Goal: Information Seeking & Learning: Learn about a topic

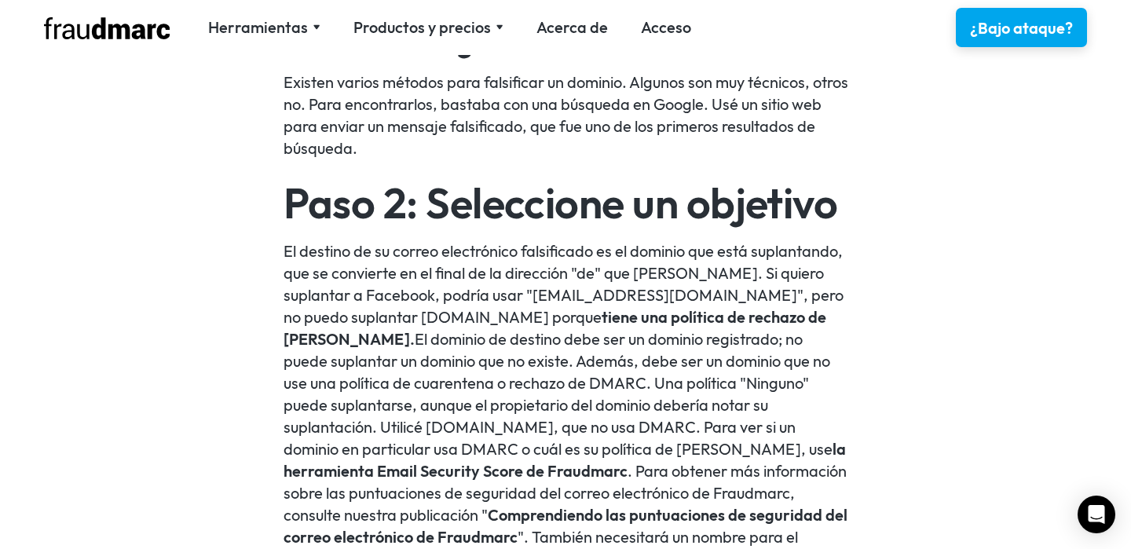
scroll to position [1481, 0]
click at [630, 268] on font "El destino de su correo electrónico falsificado es el dominio que está suplanta…" at bounding box center [564, 285] width 560 height 86
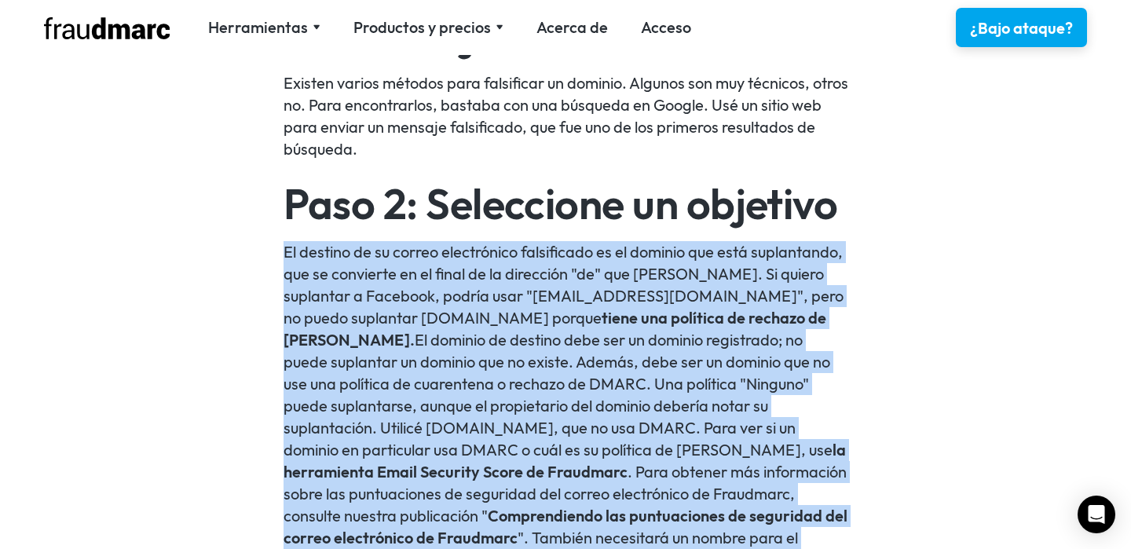
click at [614, 280] on font "El destino de su correo electrónico falsificado es el dominio que está suplanta…" at bounding box center [564, 285] width 560 height 86
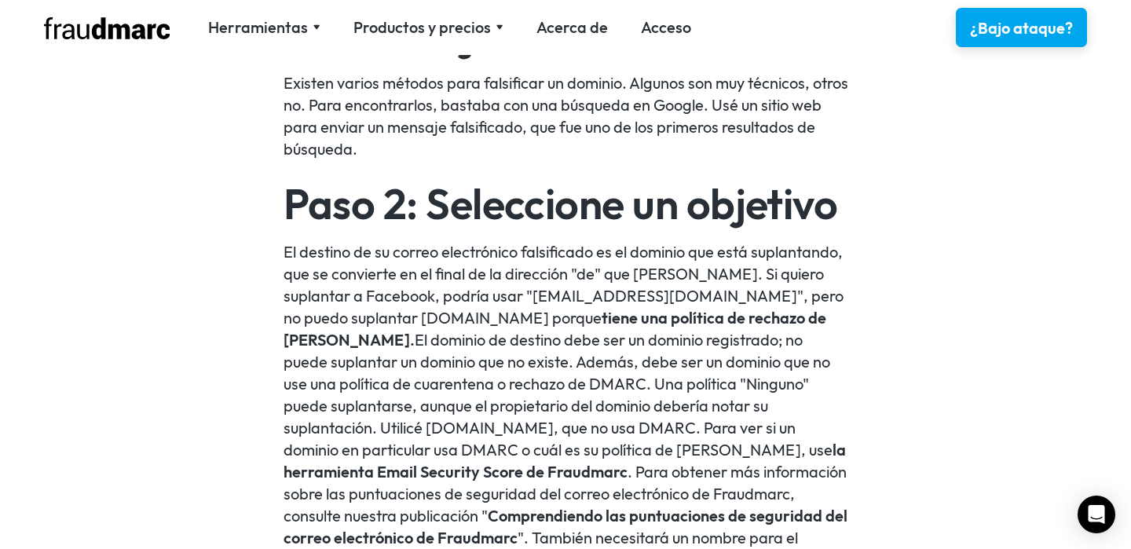
click at [614, 280] on font "El destino de su correo electrónico falsificado es el dominio que está suplanta…" at bounding box center [564, 285] width 560 height 86
click at [625, 264] on font "El destino de su correo electrónico falsificado es el dominio que está suplanta…" at bounding box center [564, 285] width 560 height 86
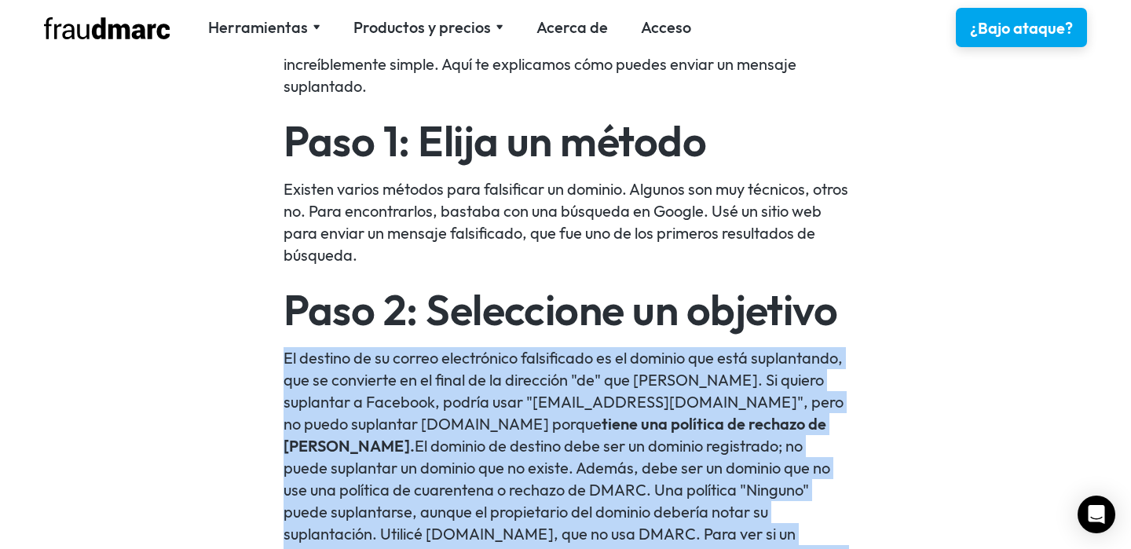
scroll to position [1373, 0]
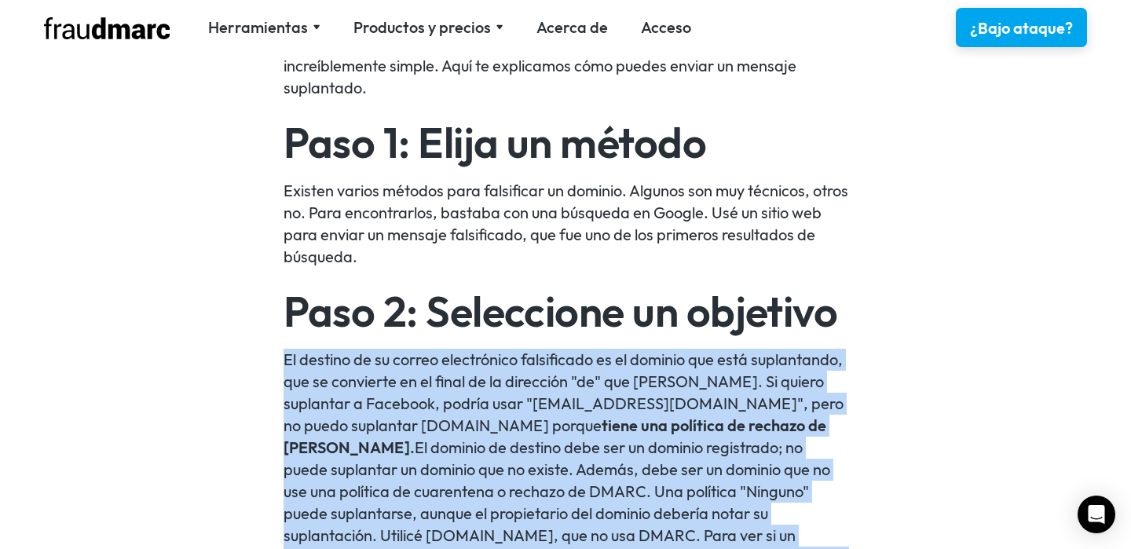
click at [526, 235] on font "Existen varios métodos para falsificar un dominio. Algunos son muy técnicos, ot…" at bounding box center [566, 224] width 565 height 86
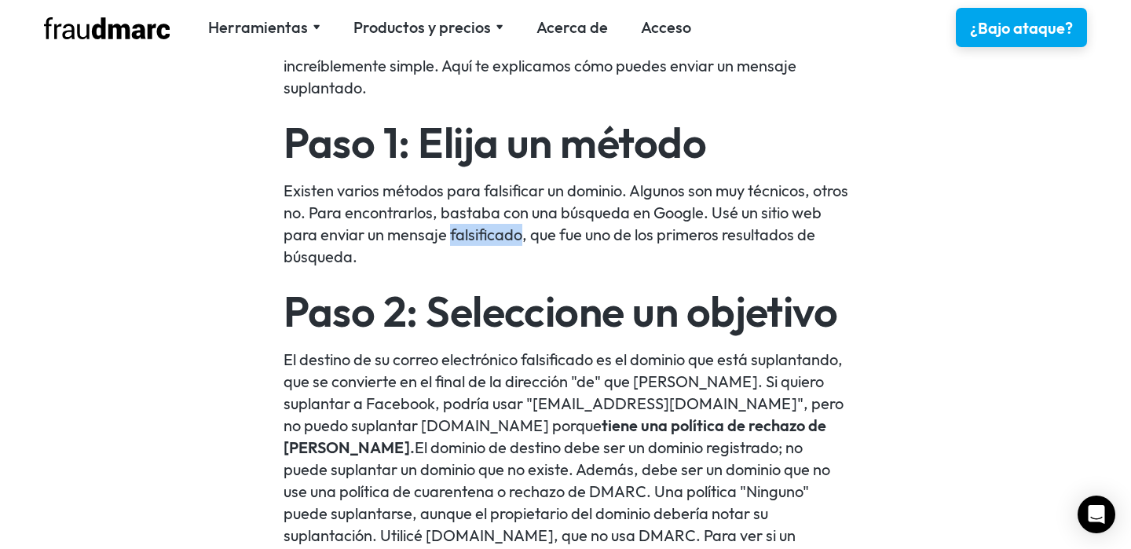
click at [526, 235] on font "Existen varios métodos para falsificar un dominio. Algunos son muy técnicos, ot…" at bounding box center [566, 224] width 565 height 86
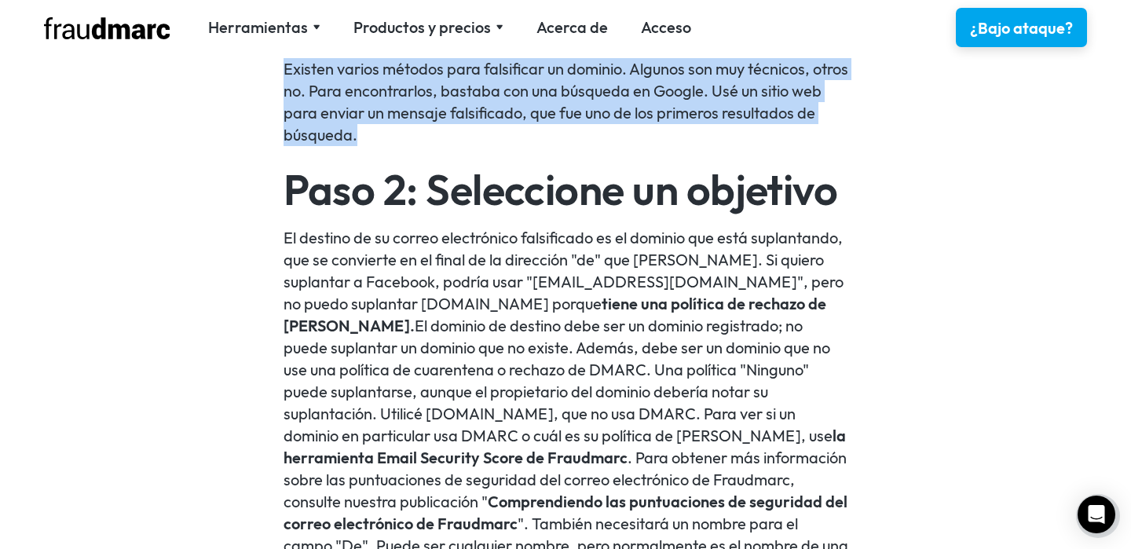
scroll to position [1528, 0]
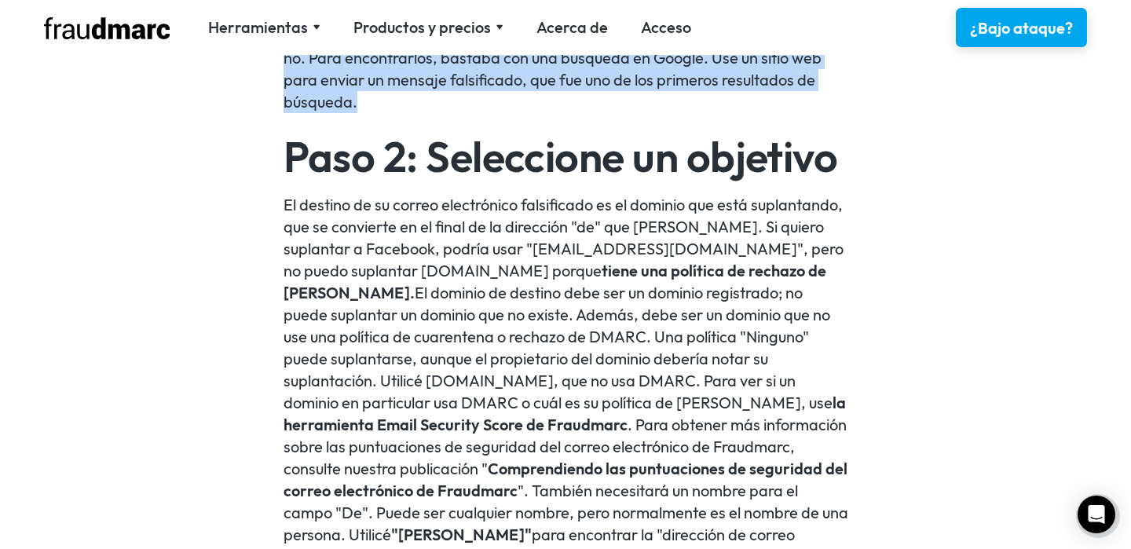
click at [449, 232] on font "El destino de su correo electrónico falsificado es el dominio que está suplanta…" at bounding box center [564, 238] width 560 height 86
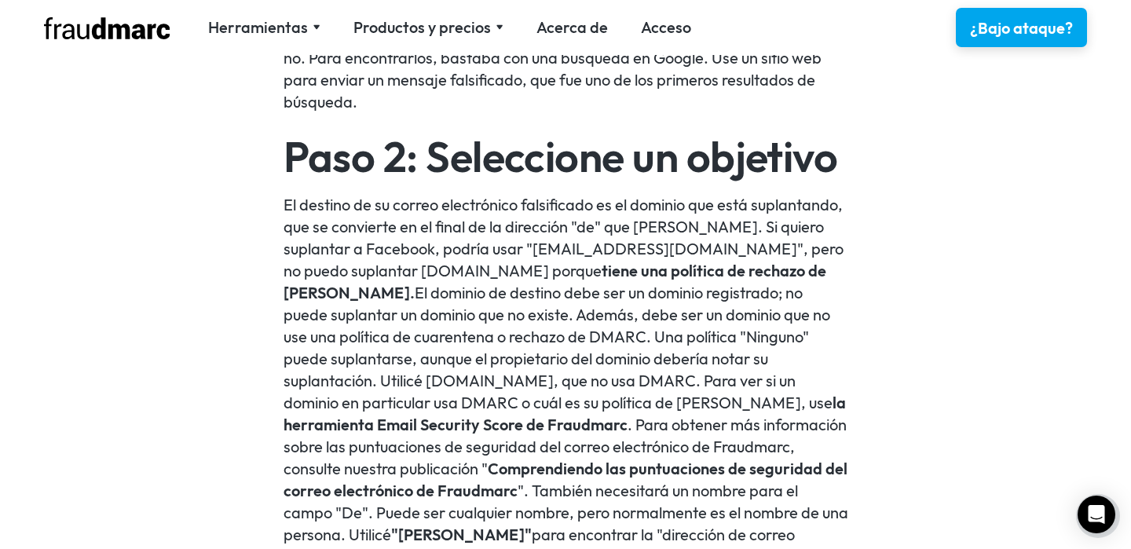
click at [449, 232] on font "El destino de su correo electrónico falsificado es el dominio que está suplanta…" at bounding box center [564, 238] width 560 height 86
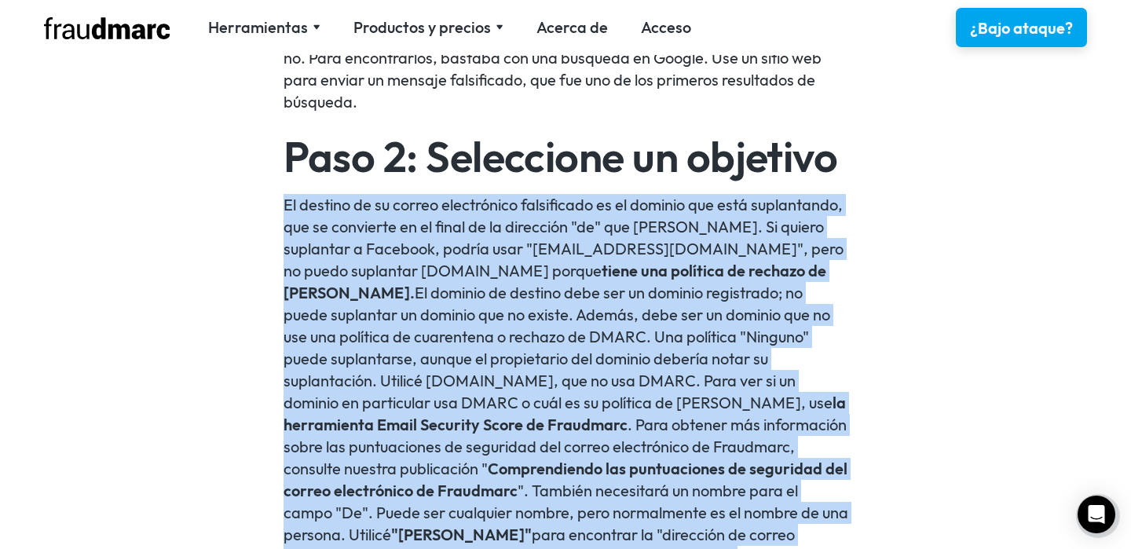
click at [449, 232] on font "El destino de su correo electrónico falsificado es el dominio que está suplanta…" at bounding box center [564, 238] width 560 height 86
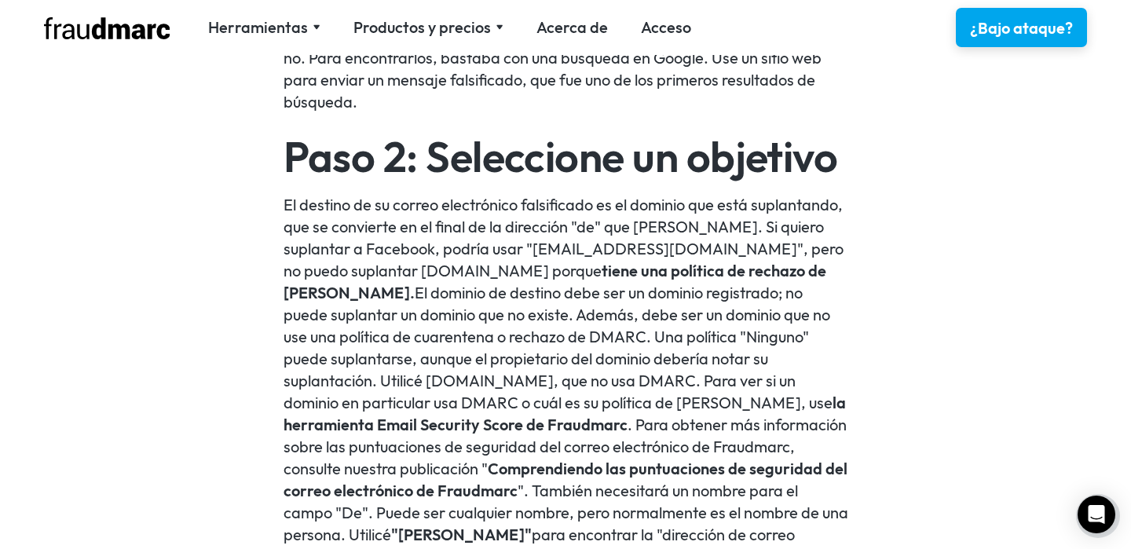
scroll to position [1543, 0]
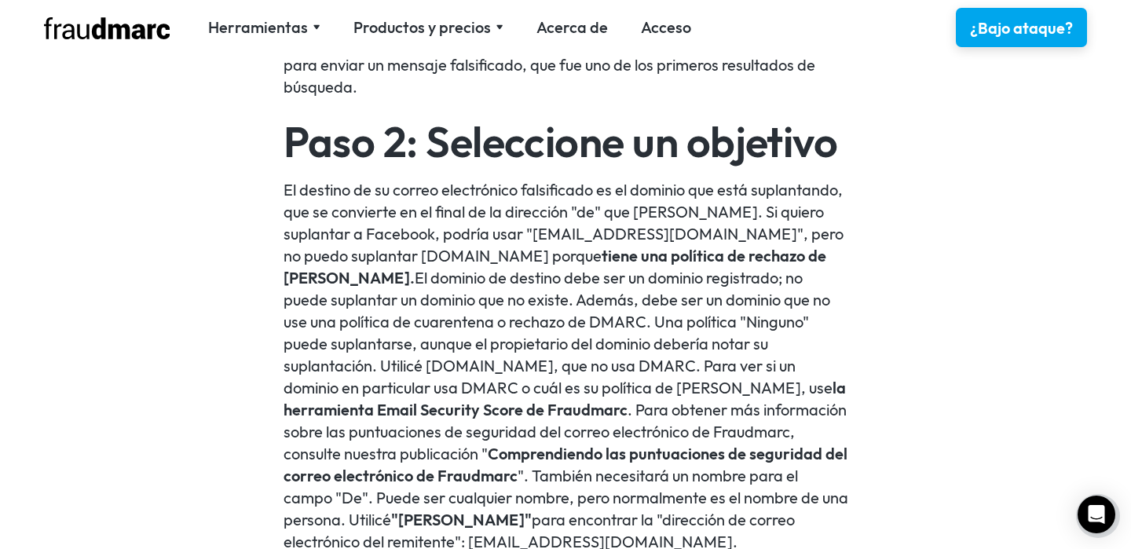
click at [465, 232] on font "El destino de su correo electrónico falsificado es el dominio que está suplanta…" at bounding box center [564, 223] width 560 height 86
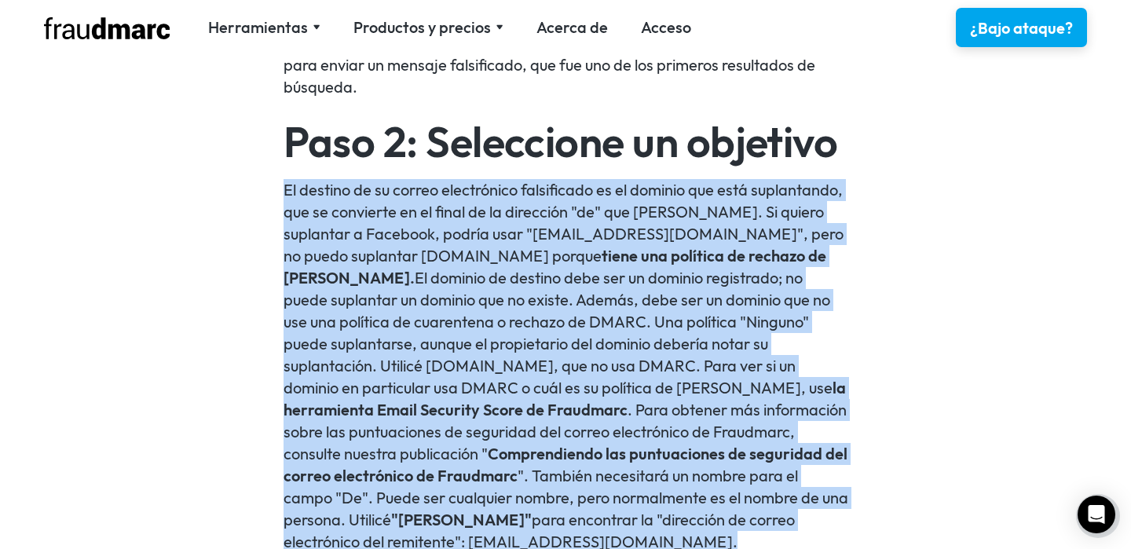
click at [526, 228] on font "El destino de su correo electrónico falsificado es el dominio que está suplanta…" at bounding box center [564, 223] width 560 height 86
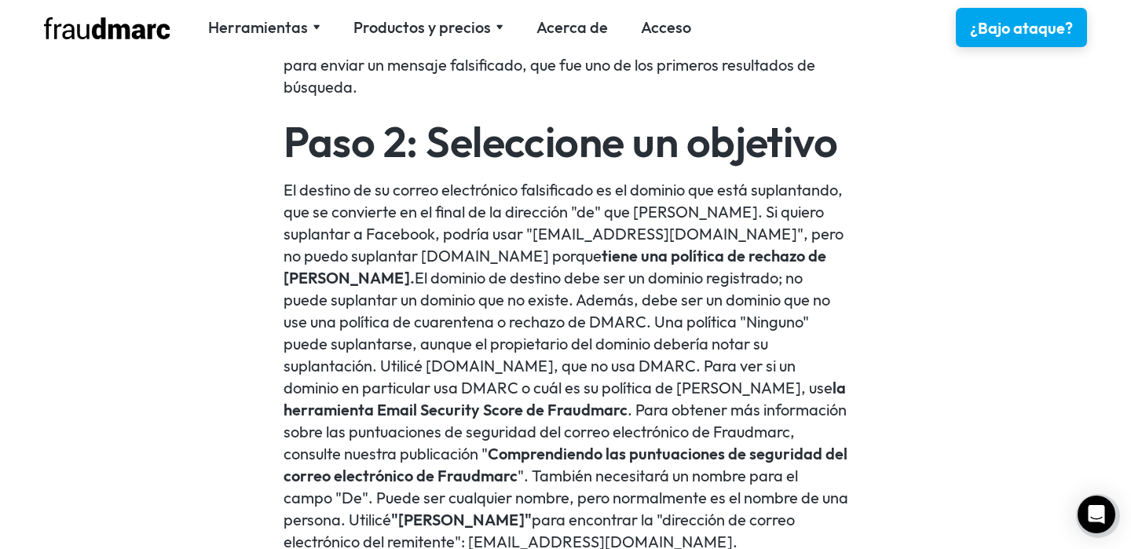
click at [526, 228] on font "El destino de su correo electrónico falsificado es el dominio que está suplanta…" at bounding box center [564, 223] width 560 height 86
click at [555, 240] on font "El destino de su correo electrónico falsificado es el dominio que está suplanta…" at bounding box center [564, 223] width 560 height 86
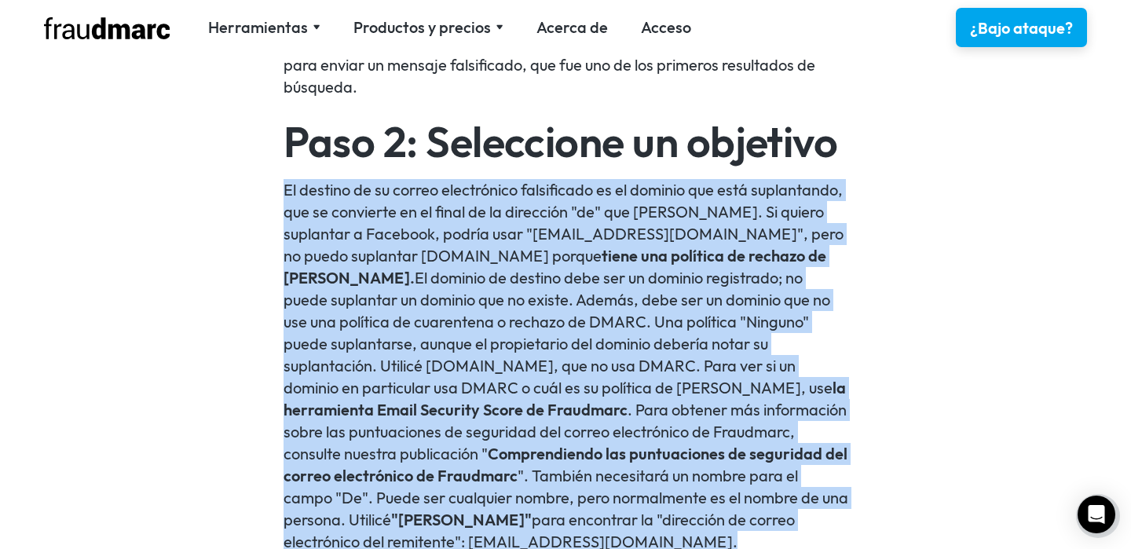
click at [534, 252] on font "tiene una política de rechazo de [PERSON_NAME]." at bounding box center [555, 267] width 543 height 42
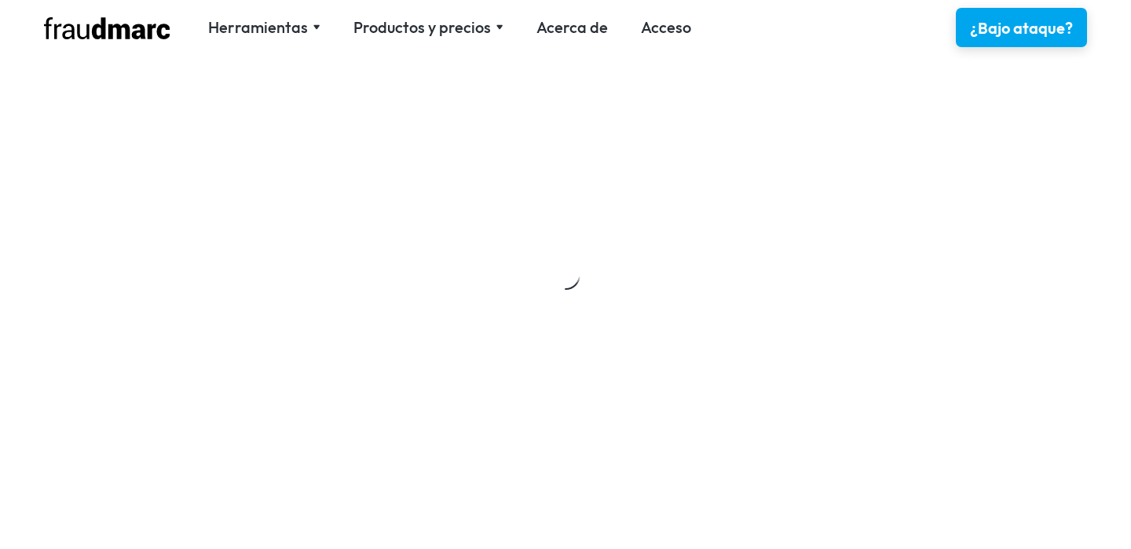
scroll to position [1422, 0]
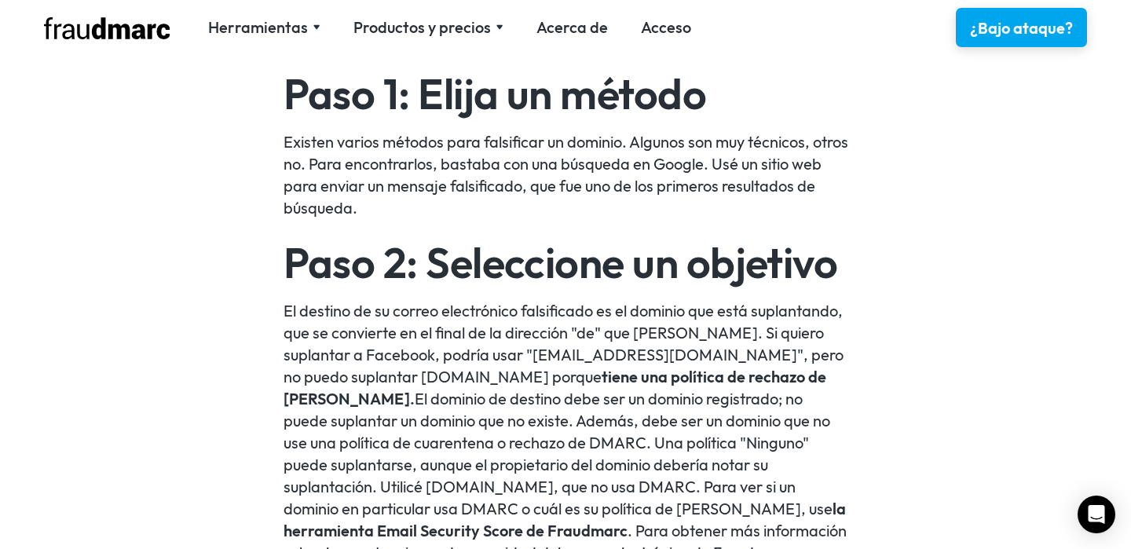
click at [569, 379] on font "tiene una política de rechazo de [PERSON_NAME]." at bounding box center [555, 388] width 543 height 42
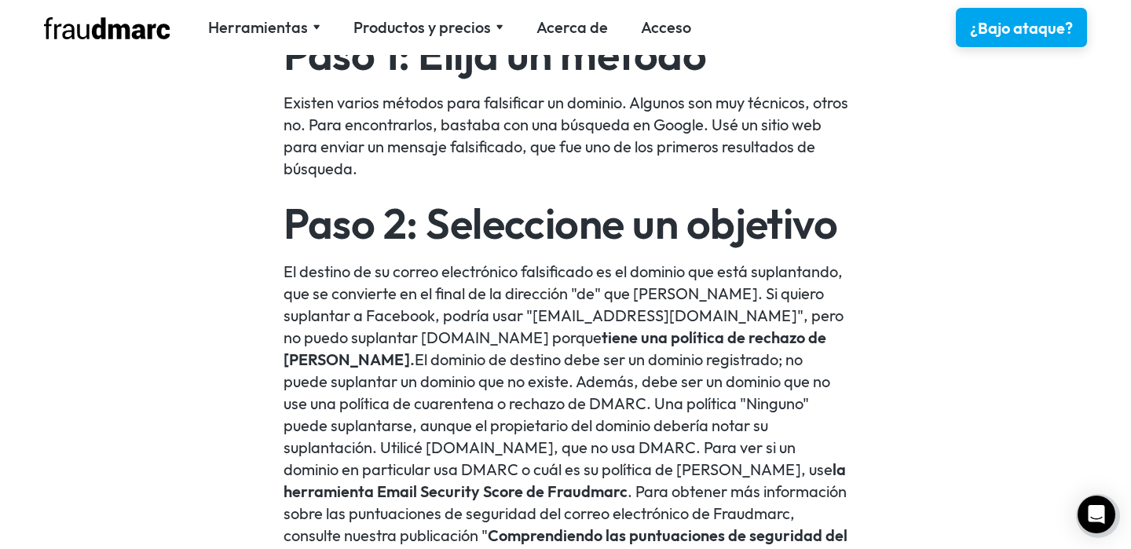
scroll to position [1468, 0]
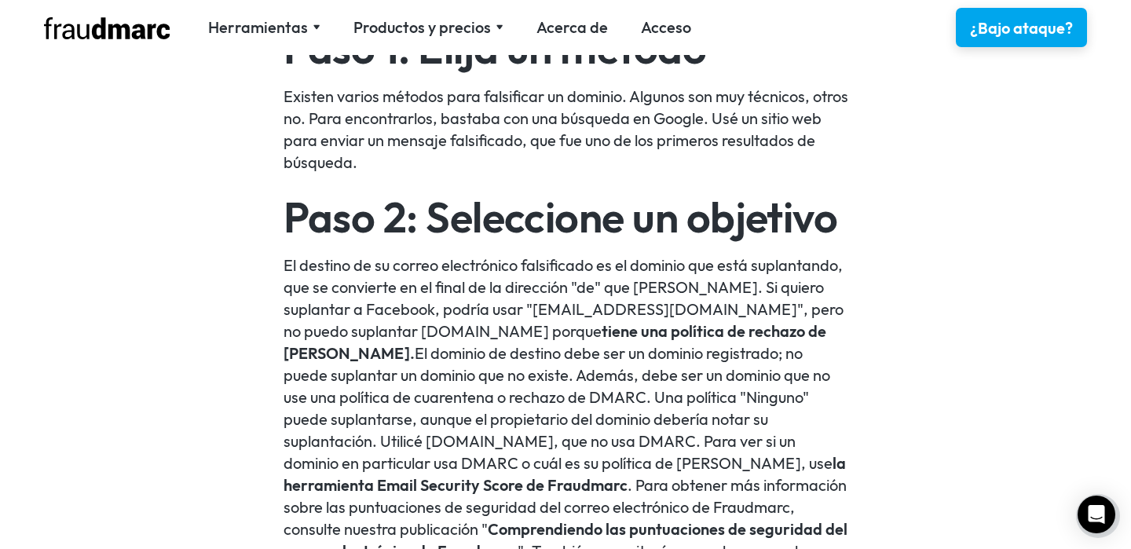
click at [574, 353] on font "El dominio de destino debe ser un dominio registrado; no puede suplantar un dom…" at bounding box center [558, 408] width 549 height 130
click at [574, 357] on font "El dominio de destino debe ser un dominio registrado; no puede suplantar un dom…" at bounding box center [558, 408] width 549 height 130
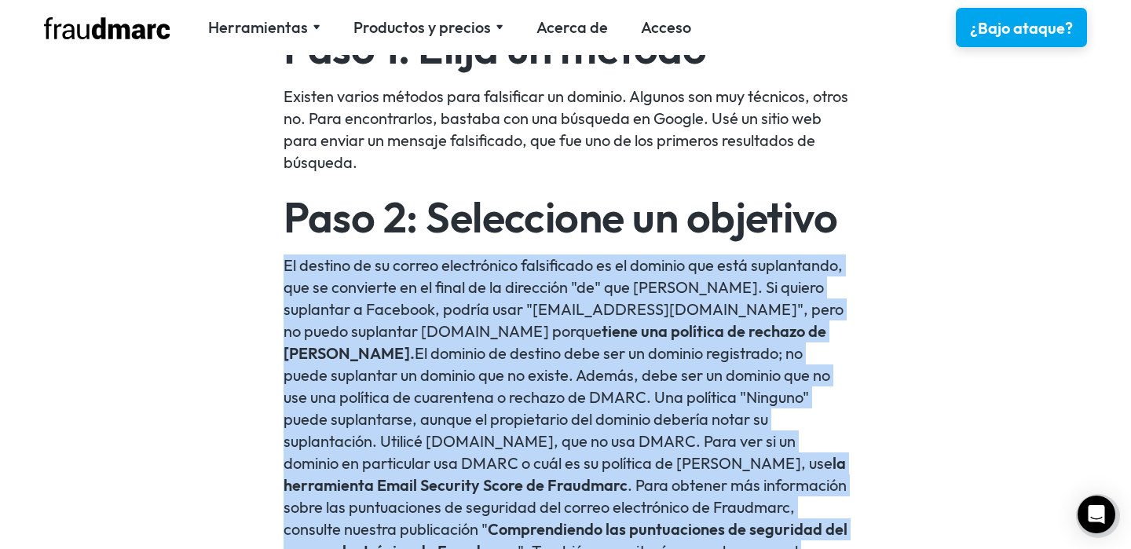
click at [548, 366] on font "El dominio de destino debe ser un dominio registrado; no puede suplantar un dom…" at bounding box center [558, 408] width 549 height 130
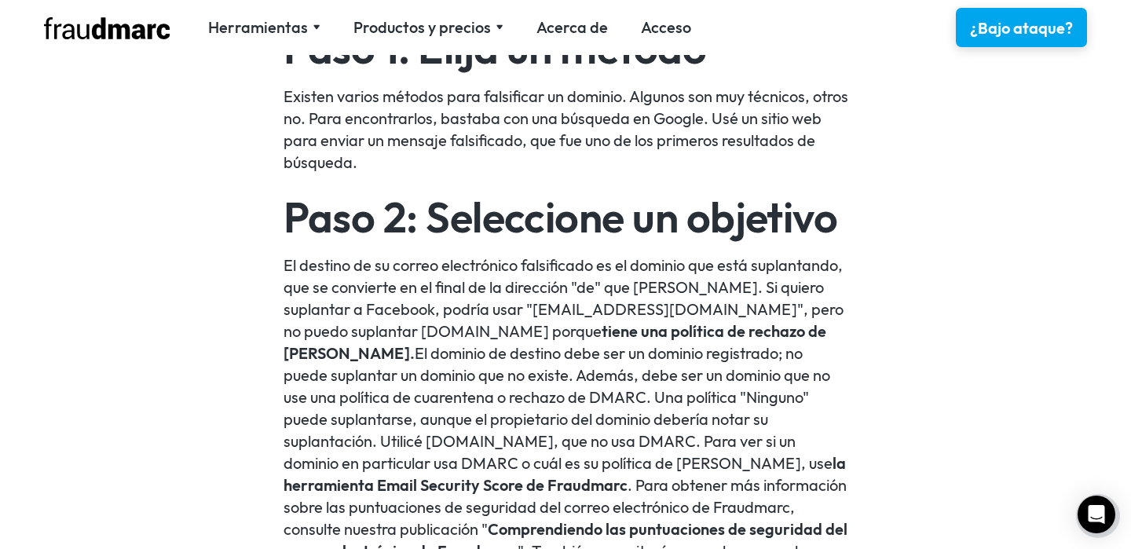
click at [548, 366] on font "El dominio de destino debe ser un dominio registrado; no puede suplantar un dom…" at bounding box center [558, 408] width 549 height 130
click at [468, 372] on font "El dominio de destino debe ser un dominio registrado; no puede suplantar un dom…" at bounding box center [558, 408] width 549 height 130
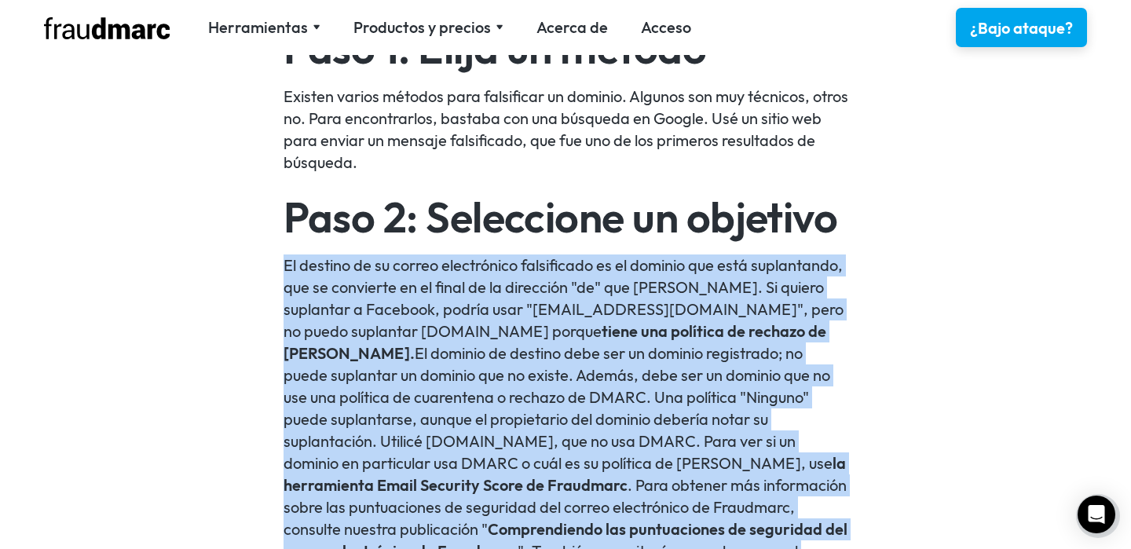
click at [480, 377] on font "El dominio de destino debe ser un dominio registrado; no puede suplantar un dom…" at bounding box center [558, 408] width 549 height 130
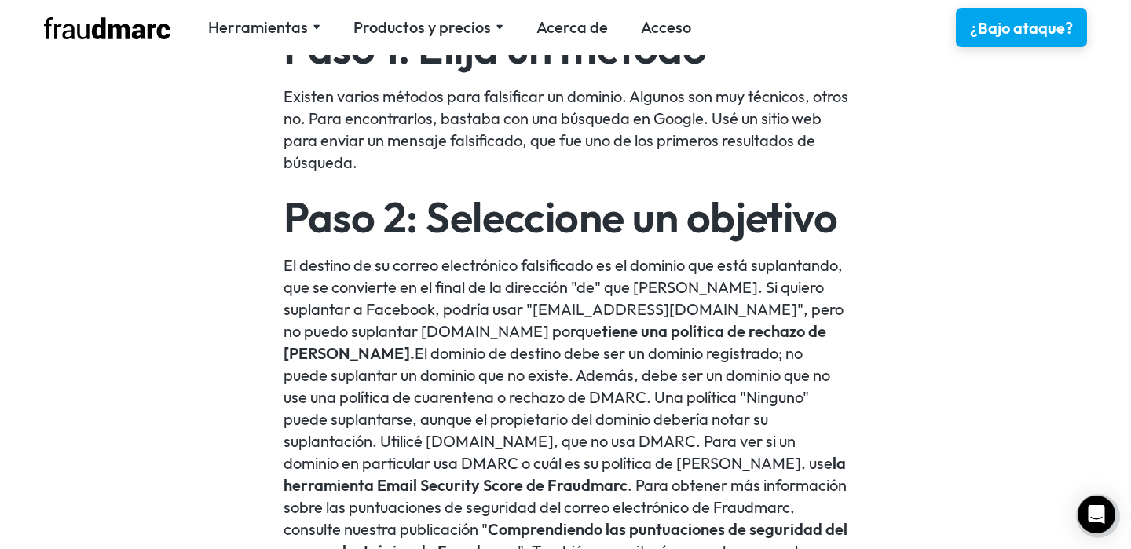
click at [480, 377] on font "El dominio de destino debe ser un dominio registrado; no puede suplantar un dom…" at bounding box center [558, 408] width 549 height 130
click at [434, 402] on font "El dominio de destino debe ser un dominio registrado; no puede suplantar un dom…" at bounding box center [558, 408] width 549 height 130
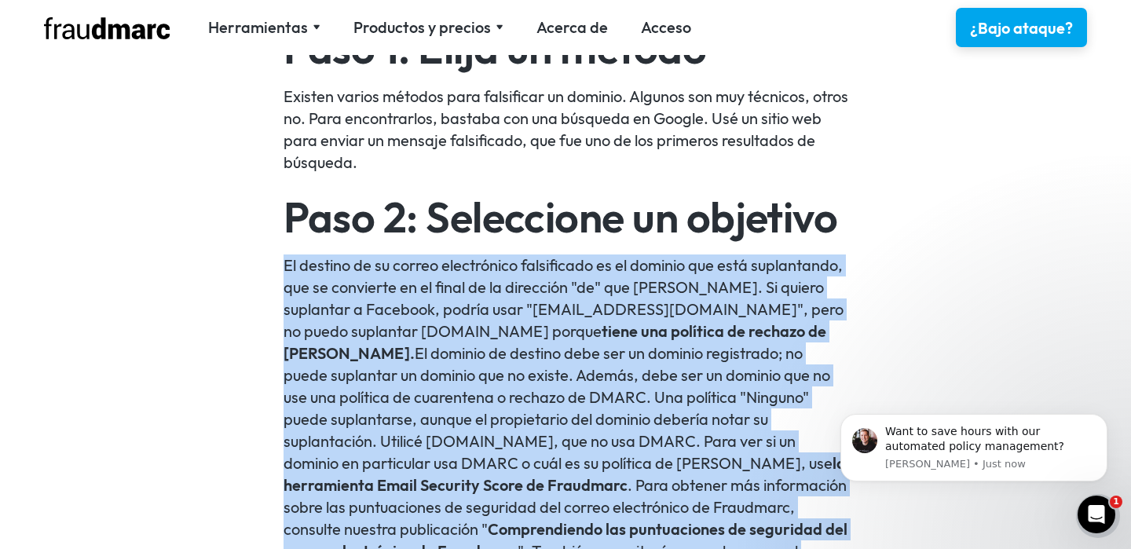
scroll to position [0, 0]
click at [500, 413] on font "El dominio de destino debe ser un dominio registrado; no puede suplantar un dom…" at bounding box center [558, 408] width 549 height 130
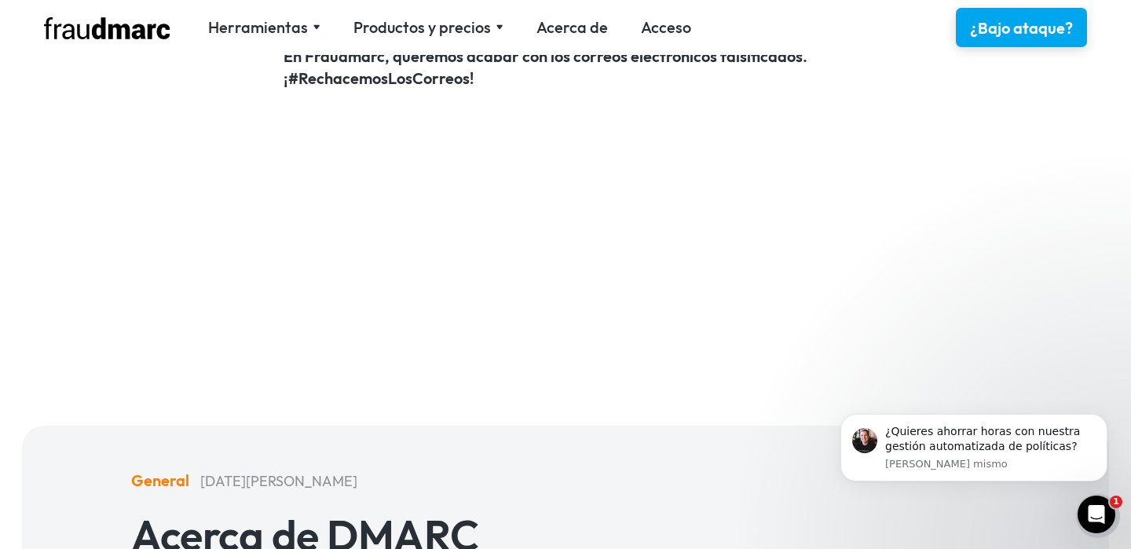
scroll to position [4400, 0]
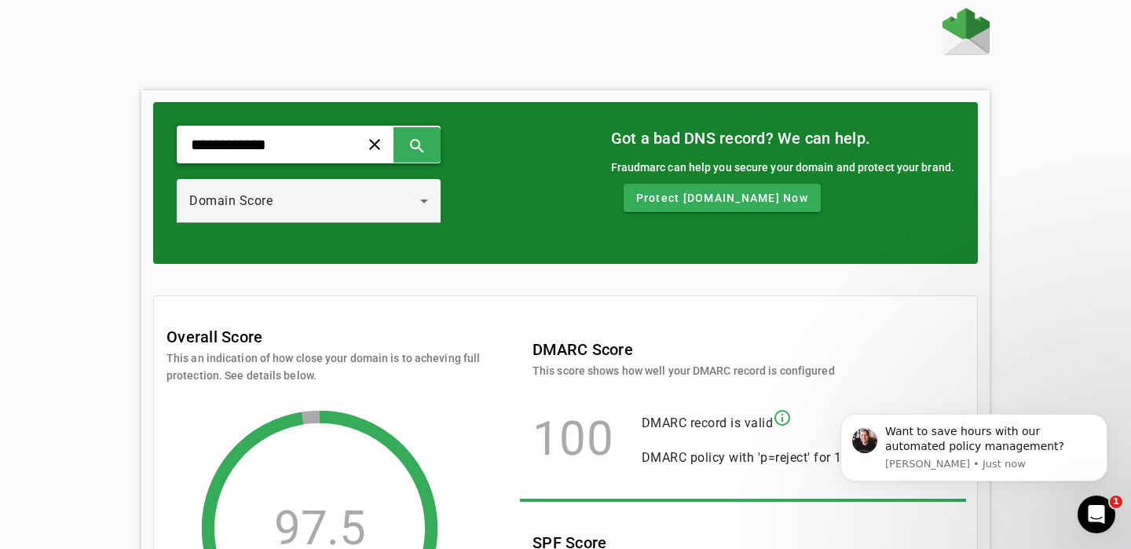
click at [338, 154] on div "**********" at bounding box center [309, 145] width 264 height 38
click at [380, 141] on span at bounding box center [375, 145] width 38 height 38
click at [313, 151] on input "text" at bounding box center [261, 144] width 145 height 19
click at [441, 147] on button "search" at bounding box center [417, 144] width 47 height 35
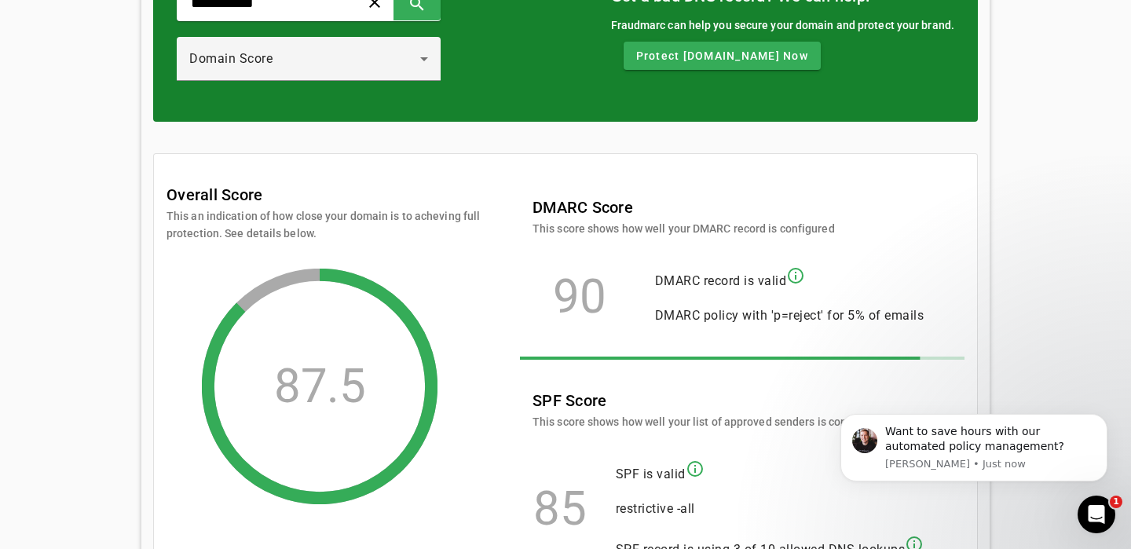
scroll to position [146, 0]
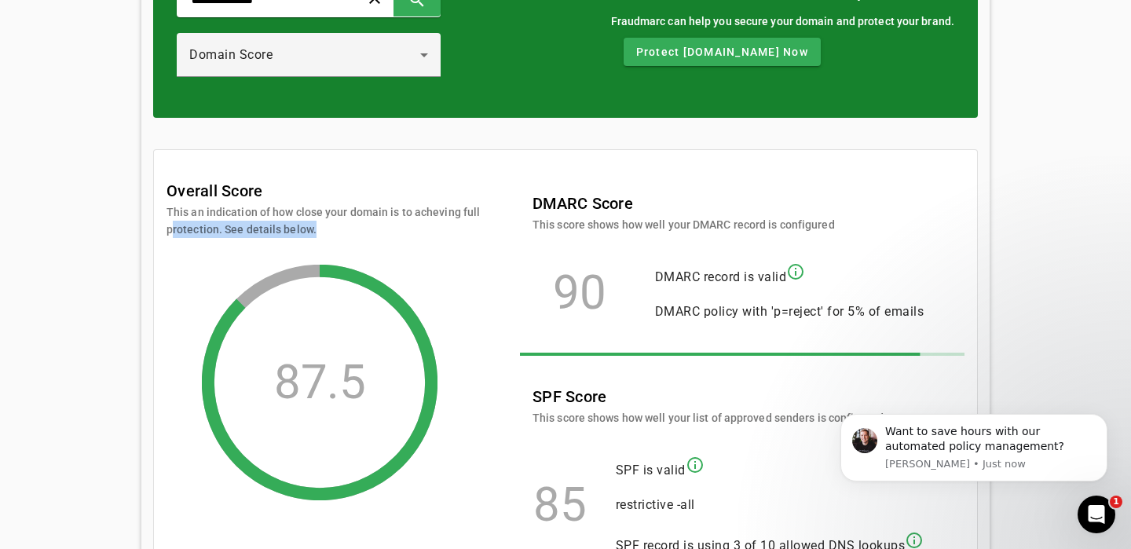
drag, startPoint x: 311, startPoint y: 233, endPoint x: 126, endPoint y: 233, distance: 185.4
click at [126, 233] on div "**********" at bounding box center [565, 281] width 1131 height 838
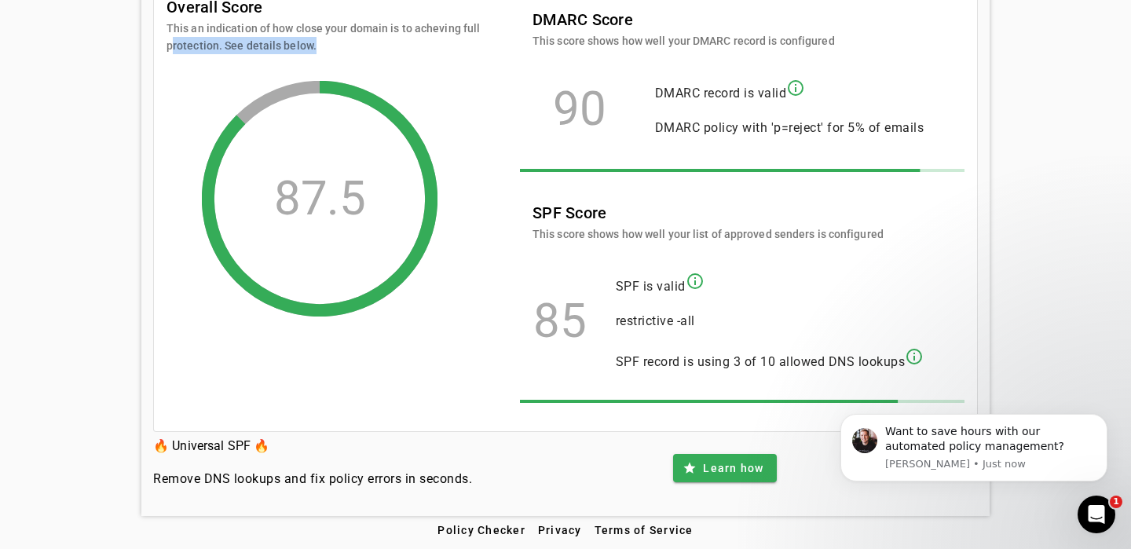
scroll to position [0, 0]
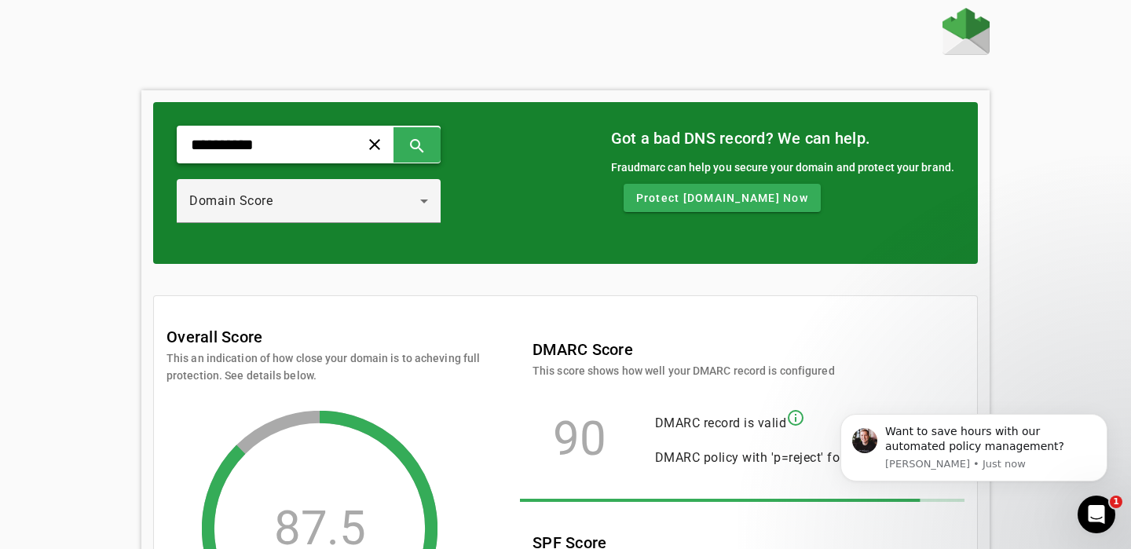
click at [359, 132] on div "**********" at bounding box center [309, 145] width 264 height 38
click at [346, 137] on div "**********" at bounding box center [309, 145] width 264 height 38
click at [307, 143] on input "**********" at bounding box center [261, 144] width 145 height 19
click at [423, 147] on span at bounding box center [417, 145] width 38 height 38
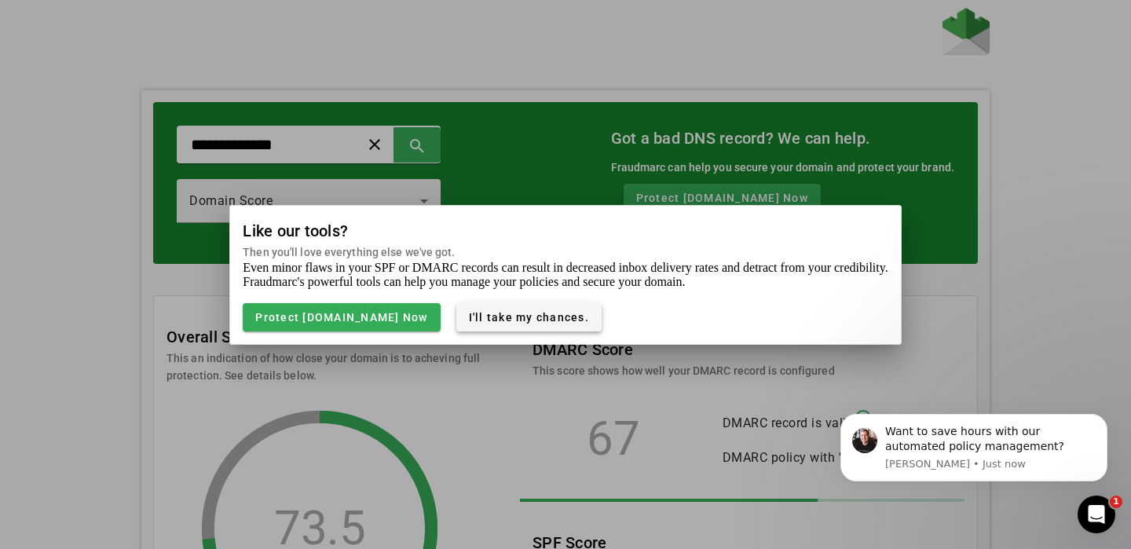
click at [478, 320] on span "I'll take my chances." at bounding box center [529, 317] width 120 height 13
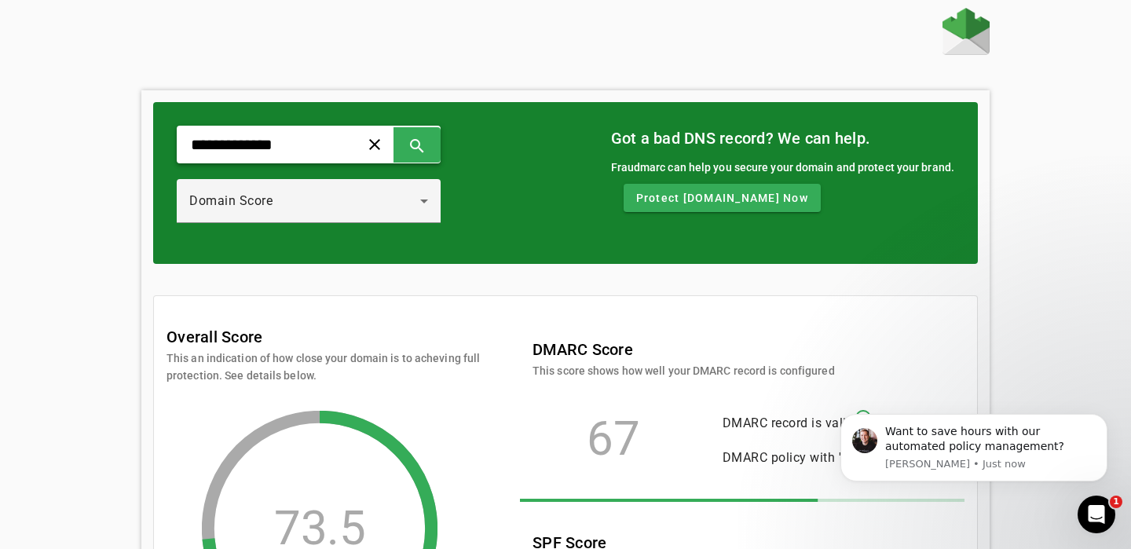
drag, startPoint x: 231, startPoint y: 144, endPoint x: 129, endPoint y: 144, distance: 102.1
click at [130, 144] on div "**********" at bounding box center [565, 427] width 1131 height 838
click at [410, 139] on span at bounding box center [417, 145] width 38 height 38
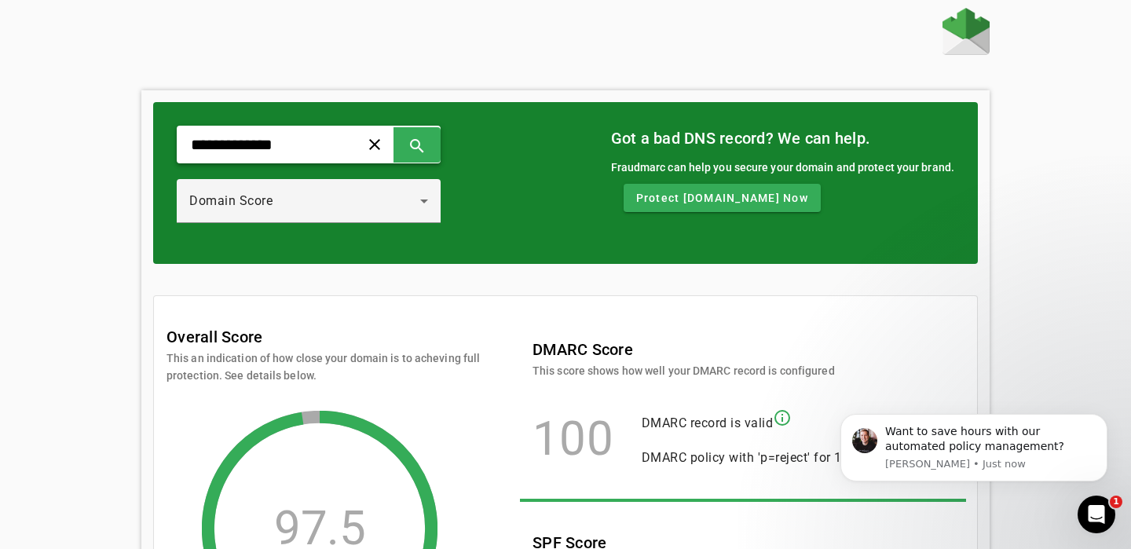
drag, startPoint x: 269, startPoint y: 149, endPoint x: 230, endPoint y: 149, distance: 38.5
click at [230, 149] on input "**********" at bounding box center [261, 144] width 145 height 19
type input "*********"
click at [449, 146] on div "********* clear search Domain Score Got a bad DNS record? We can help. Fraudmar…" at bounding box center [565, 183] width 825 height 162
click at [436, 146] on span at bounding box center [417, 145] width 38 height 38
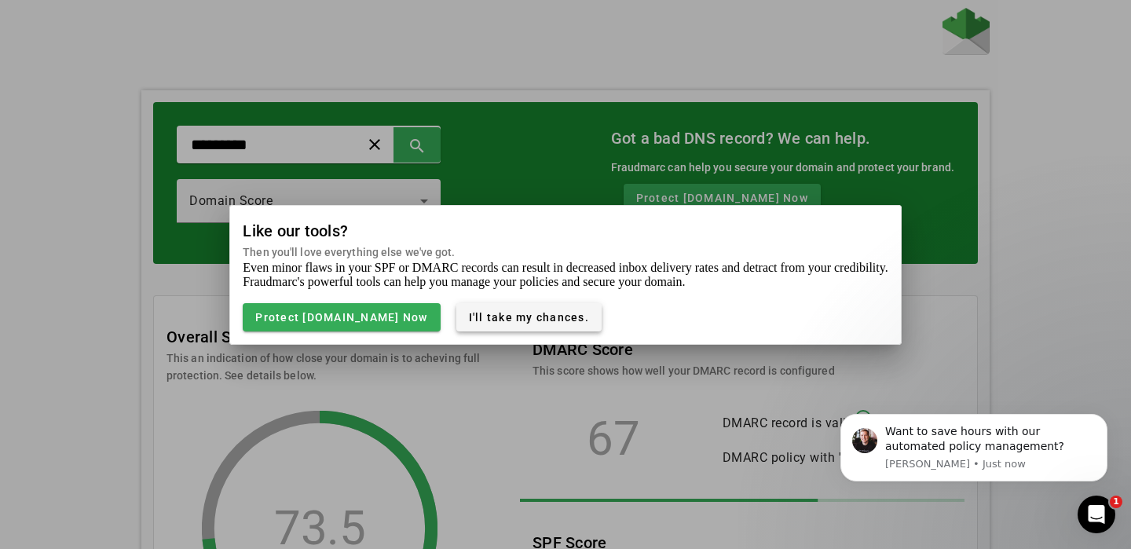
click at [469, 318] on span "I'll take my chances." at bounding box center [529, 317] width 120 height 13
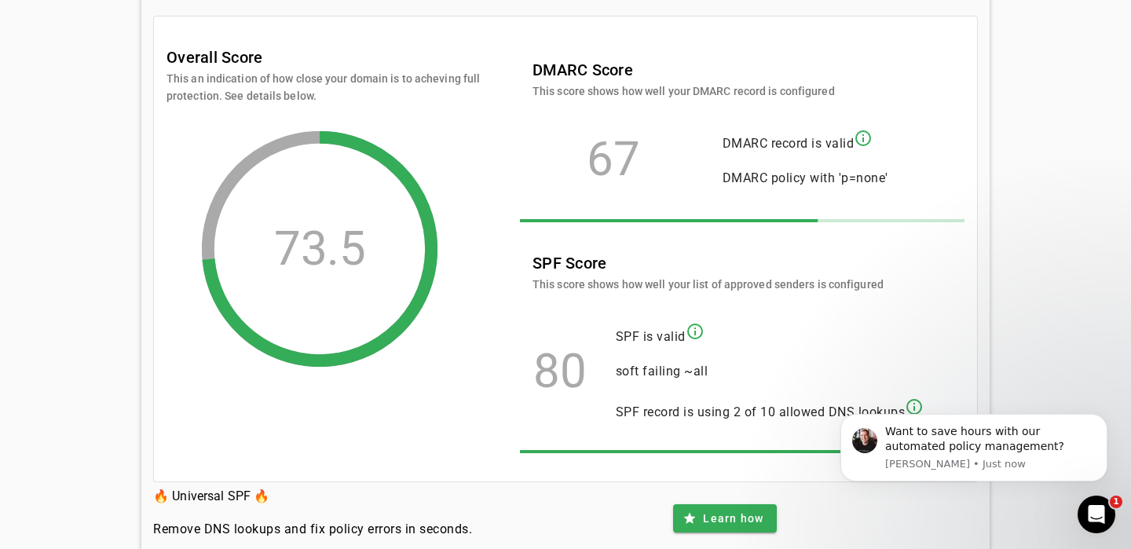
scroll to position [281, 0]
